Goal: Information Seeking & Learning: Find contact information

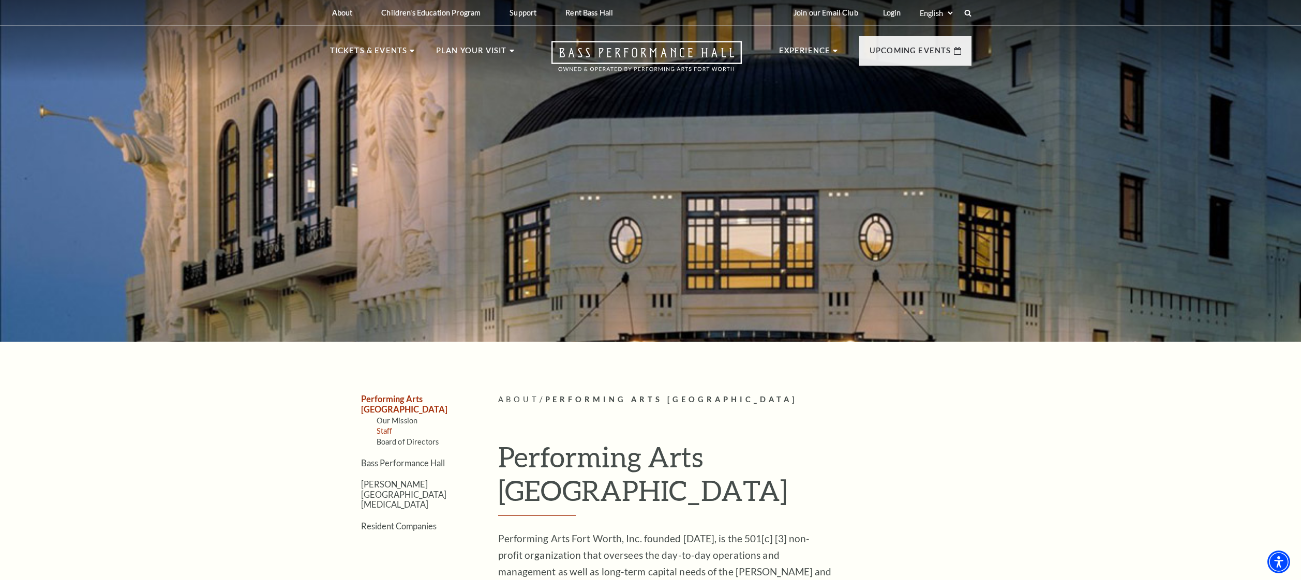
click at [391, 427] on link "Staff" at bounding box center [385, 431] width 16 height 9
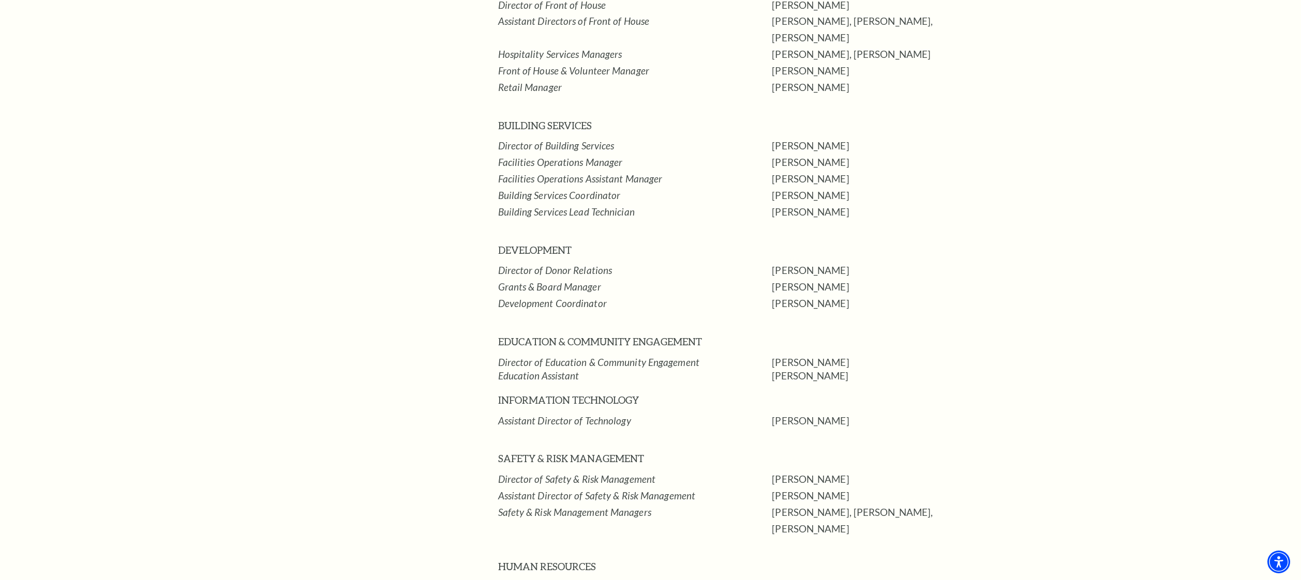
scroll to position [1448, 0]
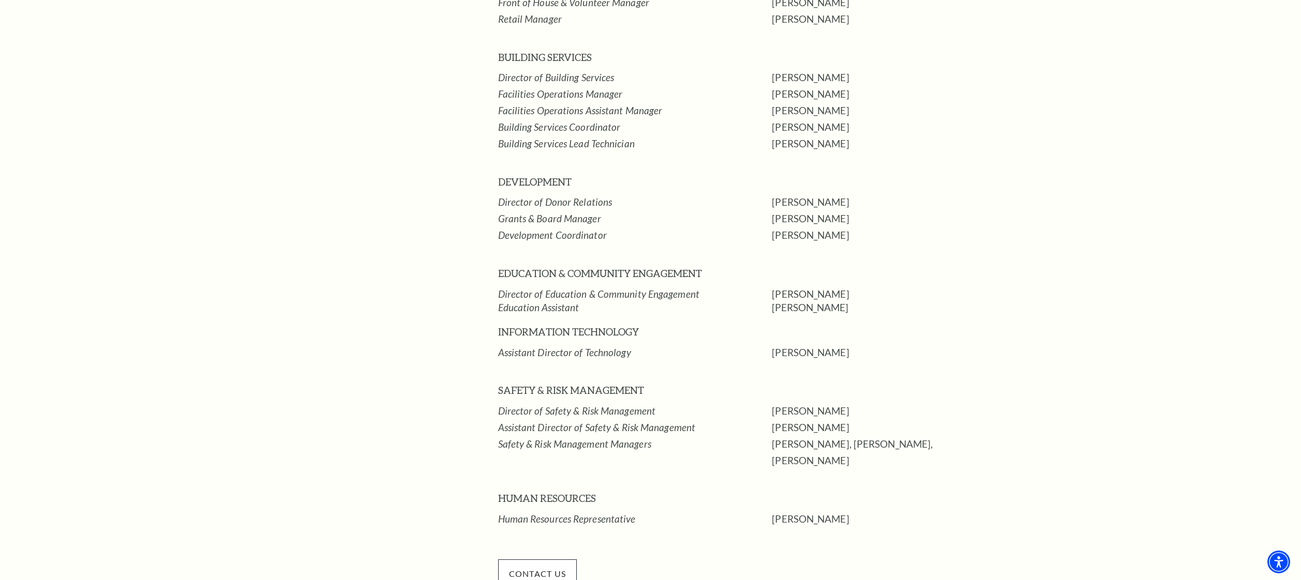
click at [561, 560] on span "CONTACT US" at bounding box center [537, 574] width 79 height 29
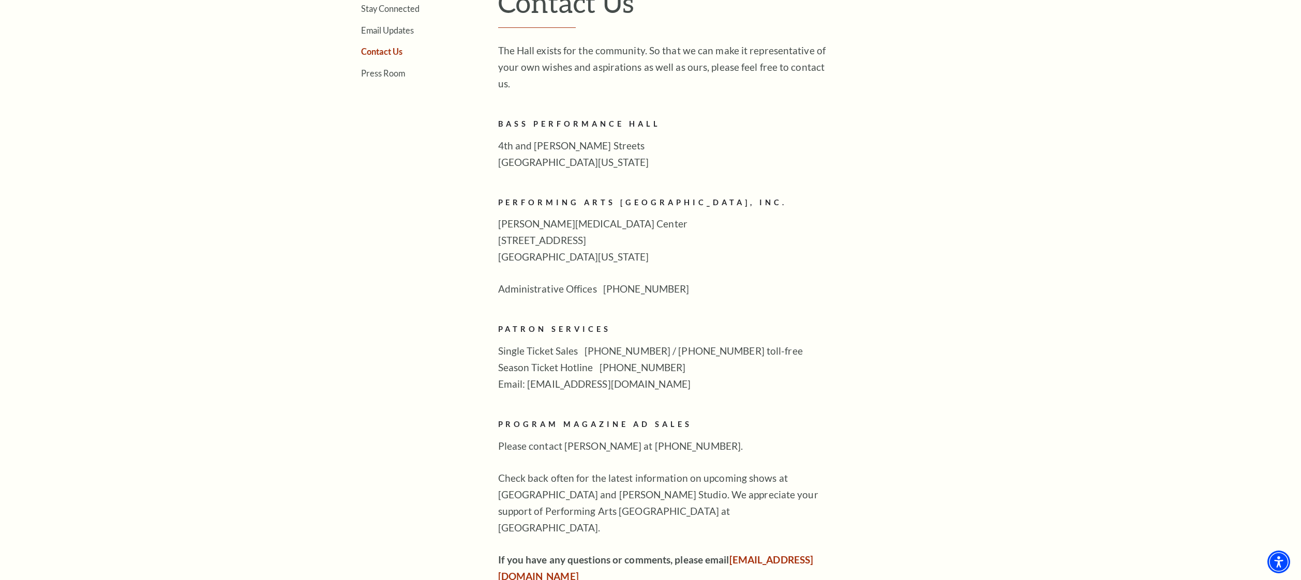
scroll to position [466, 0]
